Goal: Information Seeking & Learning: Learn about a topic

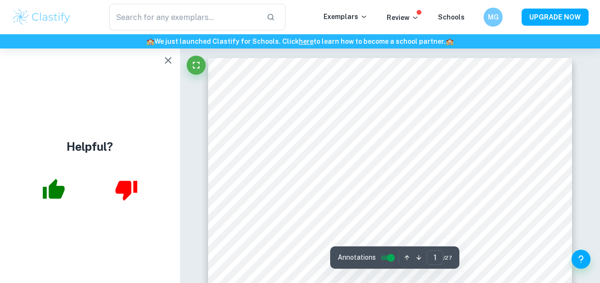
scroll to position [0, 0]
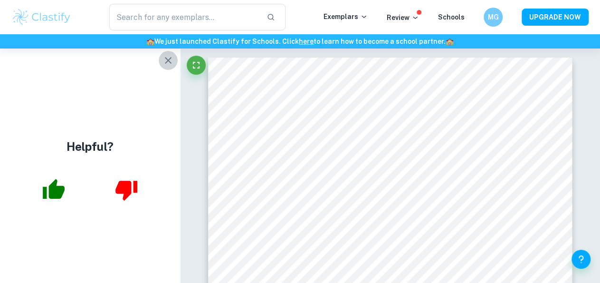
click at [171, 58] on icon "button" at bounding box center [167, 60] width 11 height 11
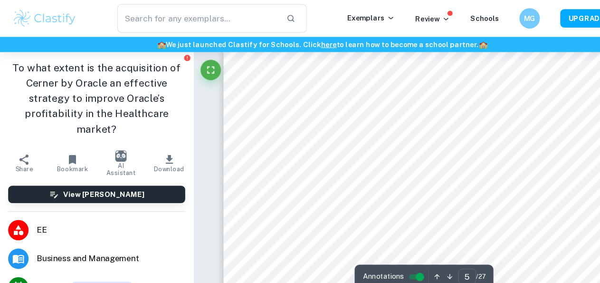
scroll to position [2409, 0]
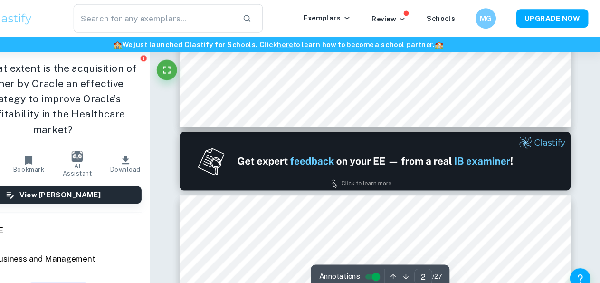
type input "1"
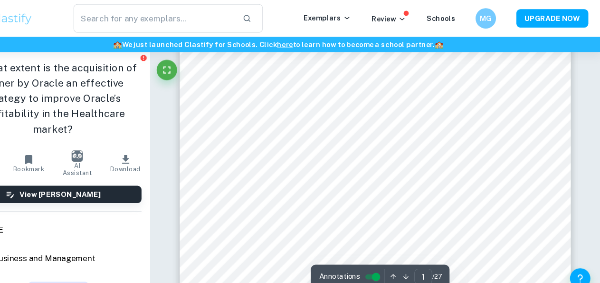
scroll to position [0, 0]
